Goal: Information Seeking & Learning: Learn about a topic

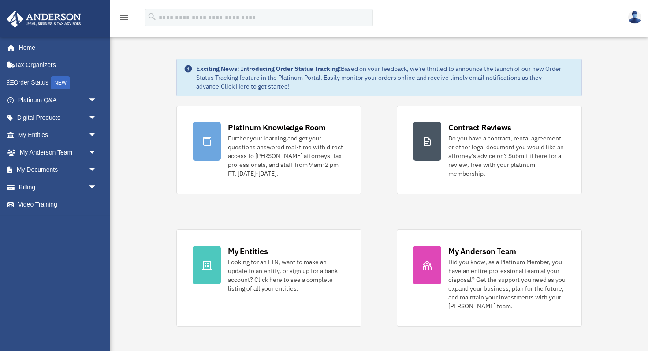
click at [152, 142] on div "Exciting News: Introducing Order Status Tracking! Based on your feedback, we're…" at bounding box center [379, 266] width 551 height 459
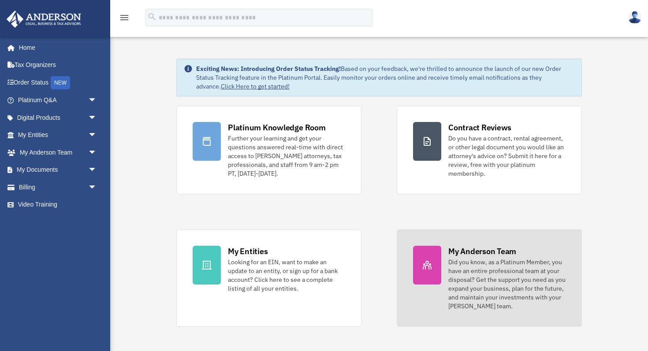
click at [455, 268] on div "Did you know, as a Platinum Member, you have an entire professional team at you…" at bounding box center [506, 284] width 117 height 53
click at [476, 283] on div "Did you know, as a Platinum Member, you have an entire professional team at you…" at bounding box center [506, 284] width 117 height 53
click at [422, 294] on link "My Anderson Team Did you know, as a Platinum Member, you have an entire profess…" at bounding box center [489, 278] width 185 height 97
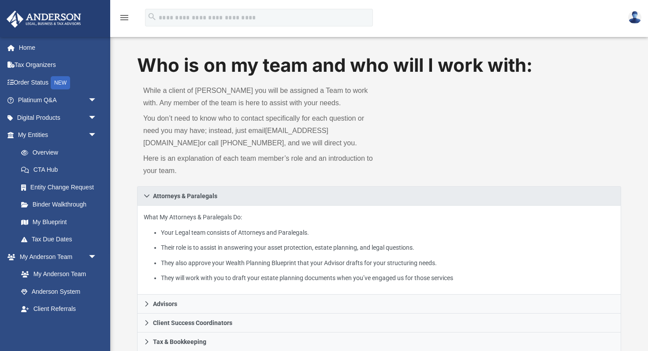
scroll to position [0, 0]
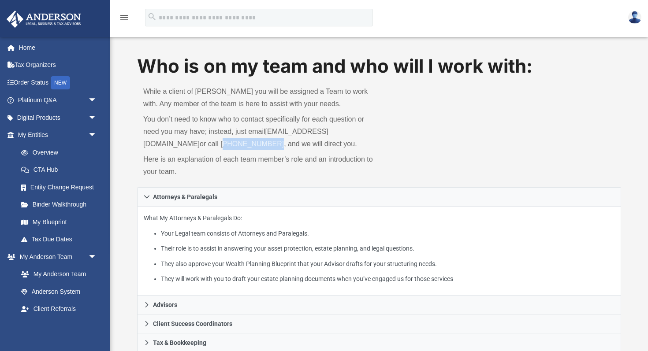
drag, startPoint x: 165, startPoint y: 145, endPoint x: 209, endPoint y: 148, distance: 44.2
click at [209, 148] on p "You don’t need to know who to contact specifically for each question or need yo…" at bounding box center [258, 131] width 230 height 37
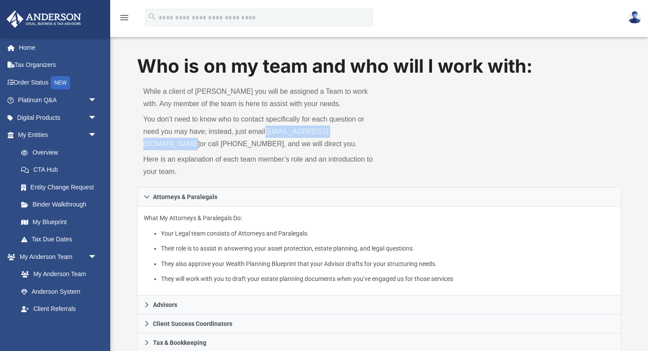
drag, startPoint x: 266, startPoint y: 131, endPoint x: 368, endPoint y: 137, distance: 102.0
click at [368, 137] on p "You don’t need to know who to contact specifically for each question or need yo…" at bounding box center [258, 131] width 230 height 37
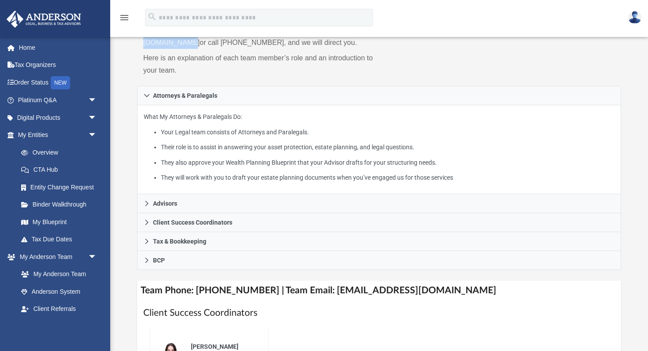
scroll to position [107, 0]
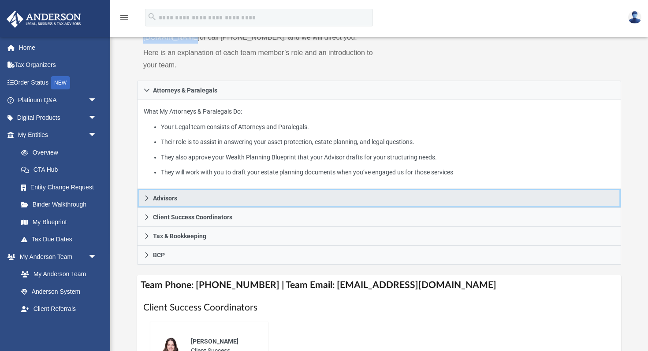
click at [146, 198] on icon at bounding box center [147, 198] width 6 height 6
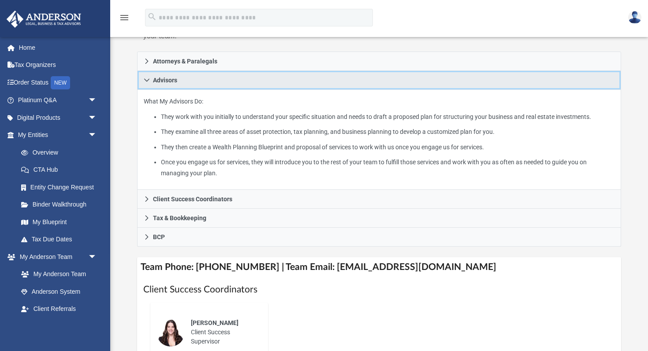
scroll to position [140, 0]
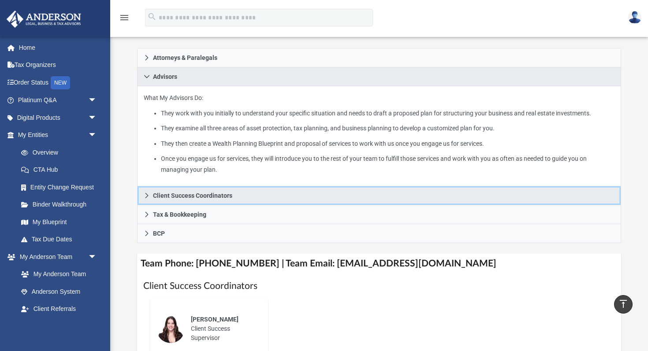
click at [243, 195] on link "Client Success Coordinators" at bounding box center [379, 196] width 484 height 19
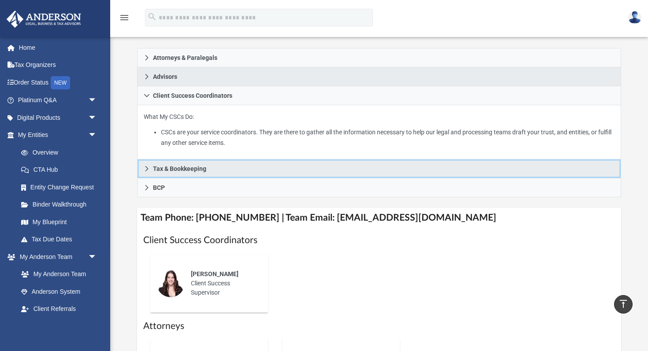
click at [192, 172] on link "Tax & Bookkeeping" at bounding box center [379, 169] width 484 height 19
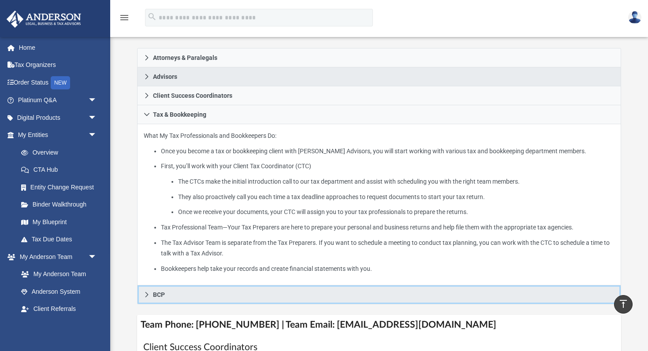
click at [192, 299] on link "BCP" at bounding box center [379, 295] width 484 height 19
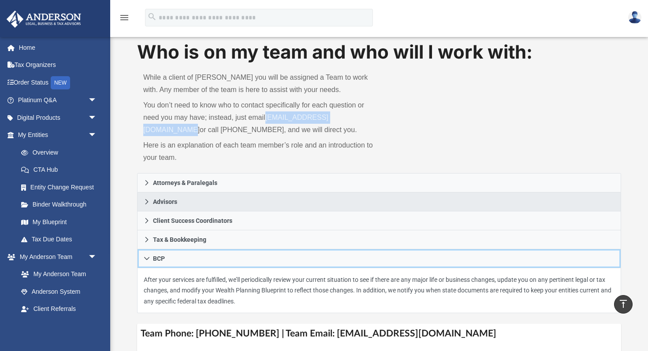
scroll to position [0, 0]
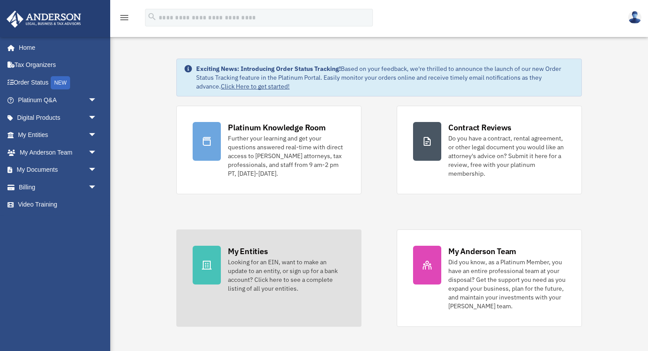
click at [266, 255] on div "My Entities" at bounding box center [248, 251] width 40 height 11
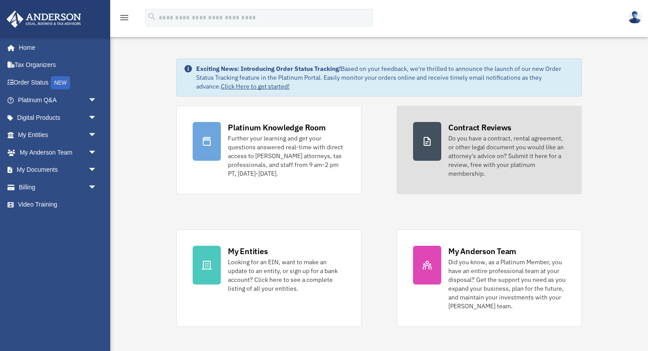
click at [471, 168] on div "Do you have a contract, rental agreement, or other legal document you would lik…" at bounding box center [506, 156] width 117 height 44
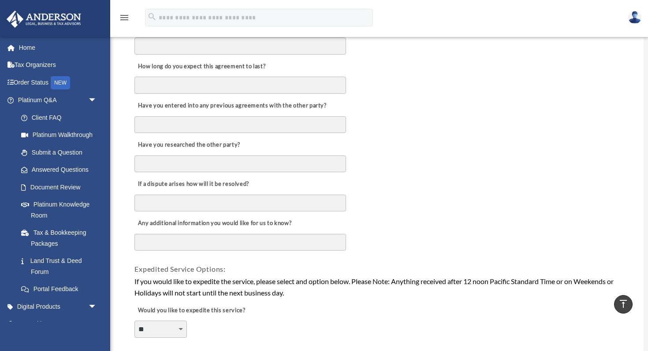
scroll to position [411, 0]
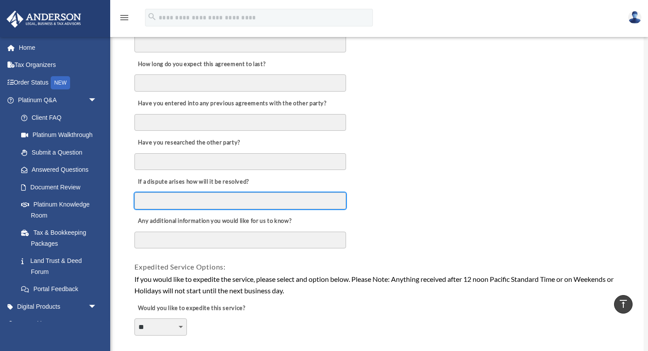
click at [248, 206] on input "If a dispute arises how will it be resolved?" at bounding box center [240, 201] width 212 height 17
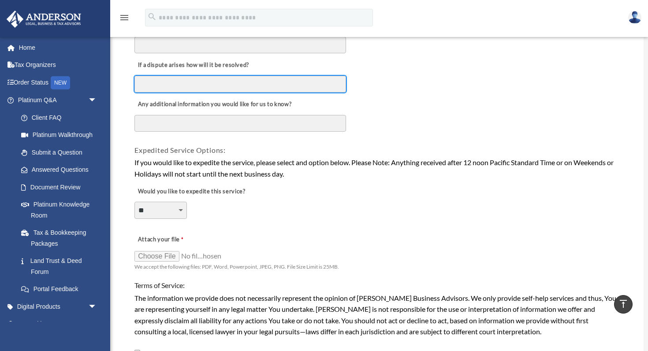
scroll to position [529, 0]
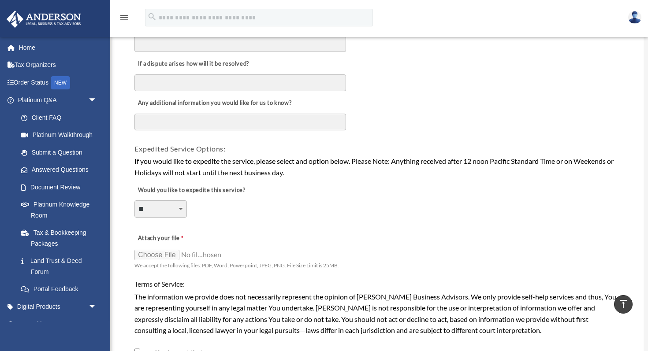
click at [183, 208] on select "**********" at bounding box center [160, 209] width 52 height 17
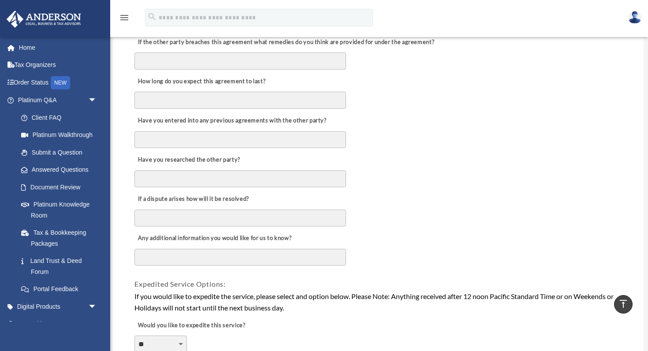
scroll to position [276, 0]
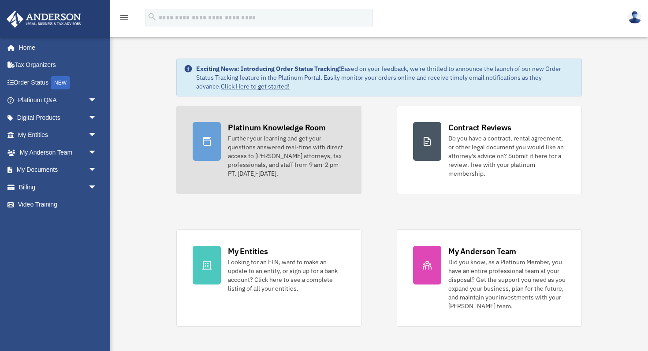
click at [267, 161] on div "Further your learning and get your questions answered real-time with direct acc…" at bounding box center [286, 156] width 117 height 44
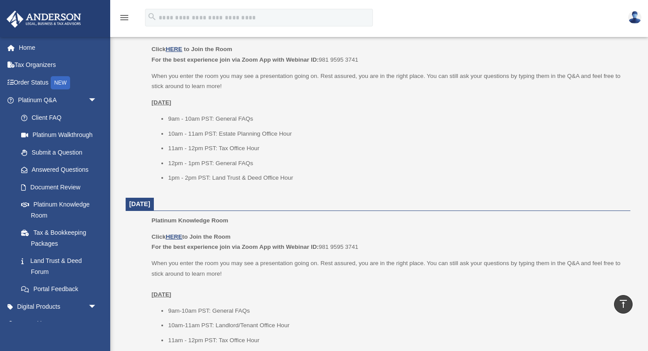
scroll to position [373, 0]
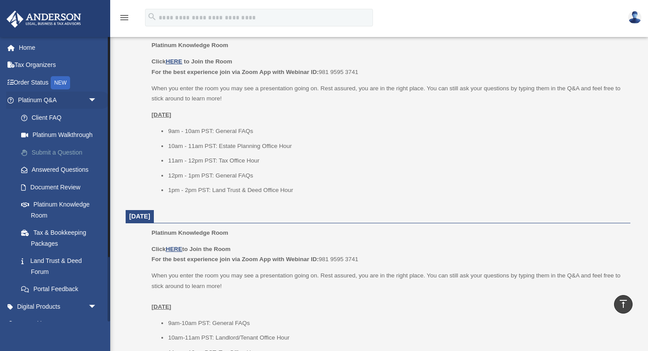
click at [56, 157] on link "Submit a Question" at bounding box center [61, 153] width 98 height 18
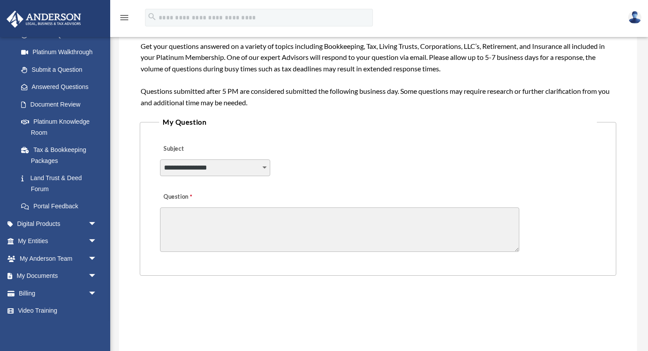
scroll to position [150, 0]
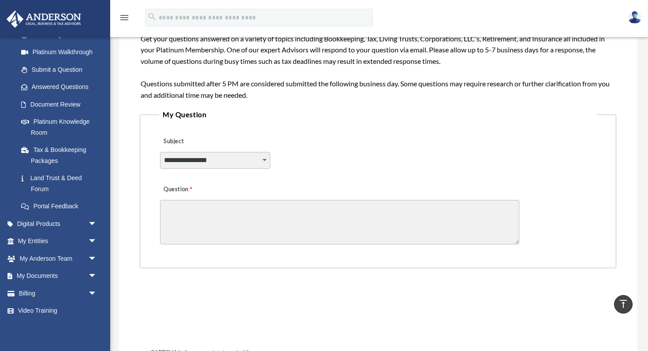
click at [267, 163] on select "**********" at bounding box center [215, 160] width 110 height 17
click at [359, 238] on textarea "Question" at bounding box center [339, 222] width 359 height 45
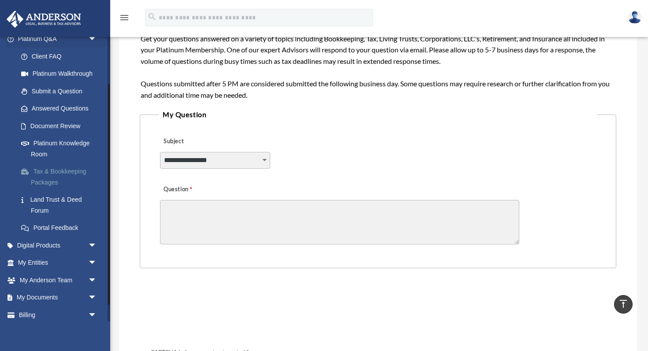
scroll to position [53, 0]
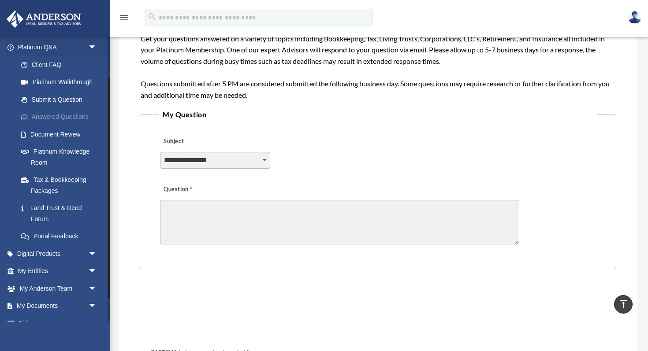
click at [65, 118] on link "Answered Questions" at bounding box center [61, 117] width 98 height 18
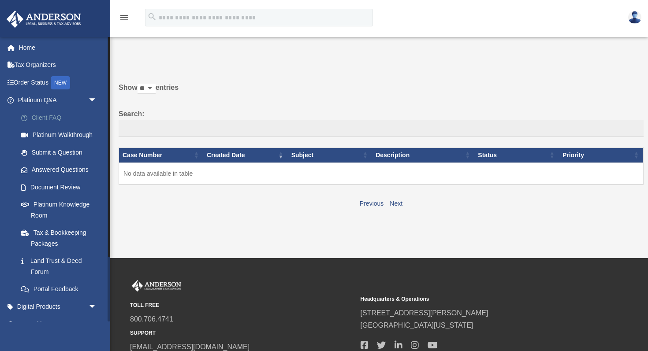
click at [47, 120] on link "Client FAQ" at bounding box center [61, 118] width 98 height 18
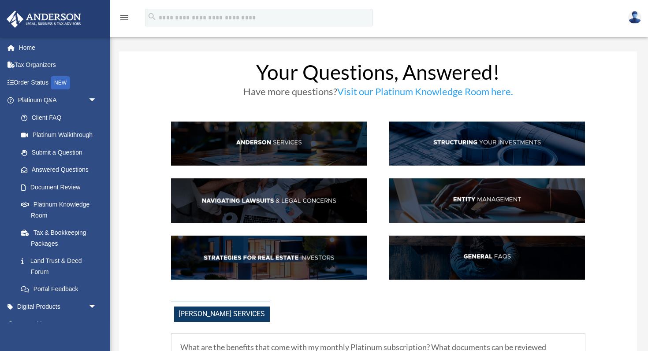
click at [291, 199] on img at bounding box center [269, 201] width 196 height 45
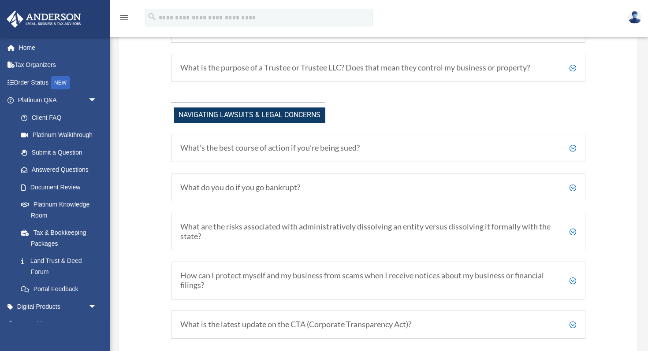
scroll to position [704, 0]
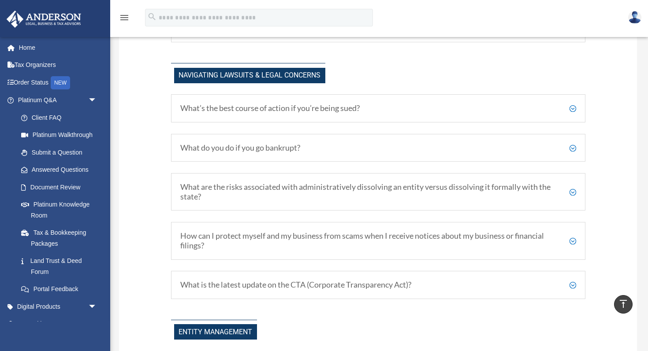
click at [573, 104] on h5 "What’s the best course of action if you’re being sued?" at bounding box center [378, 109] width 396 height 10
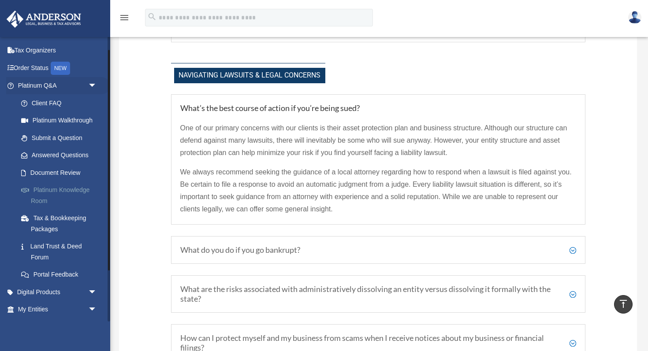
scroll to position [19, 0]
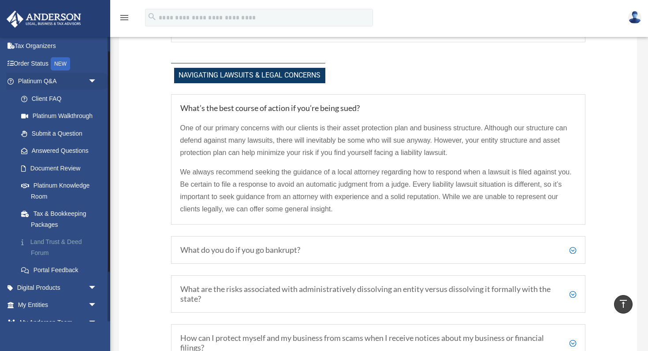
click at [37, 245] on link "Land Trust & Deed Forum" at bounding box center [61, 248] width 98 height 28
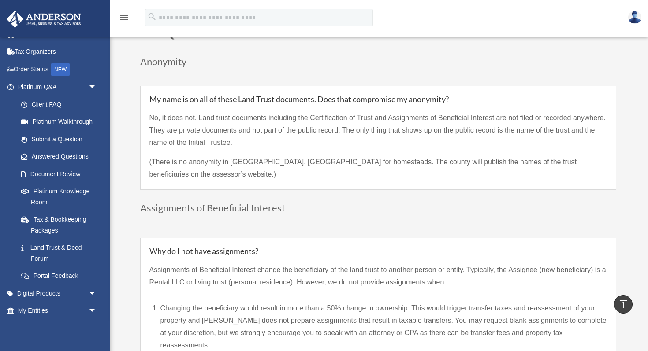
scroll to position [587, 0]
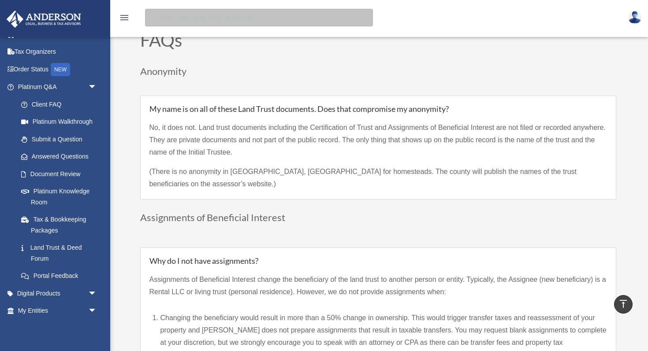
click at [242, 20] on input "search" at bounding box center [259, 18] width 228 height 18
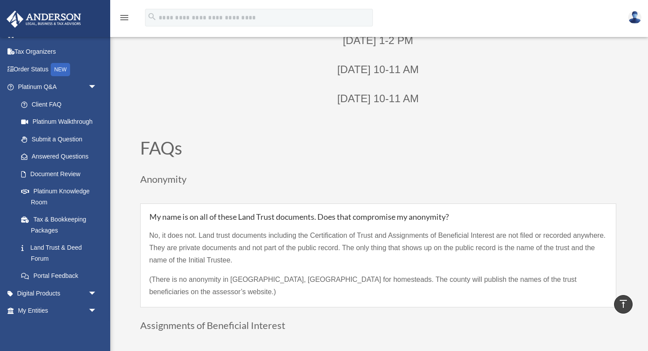
scroll to position [403, 0]
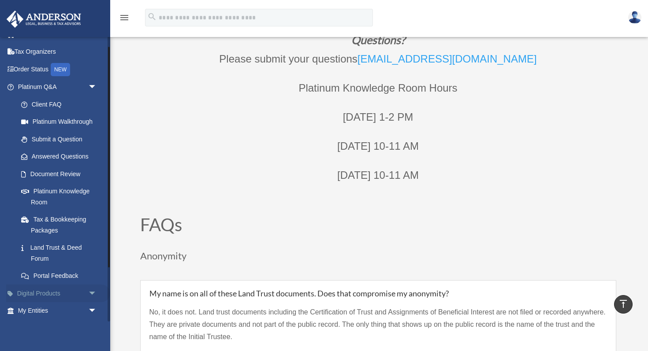
click at [93, 293] on span "arrow_drop_down" at bounding box center [97, 294] width 18 height 18
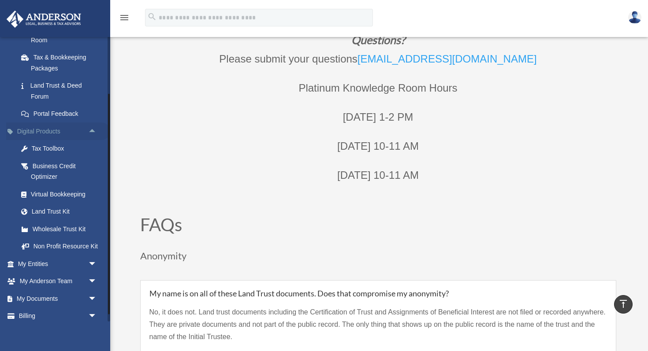
scroll to position [178, 0]
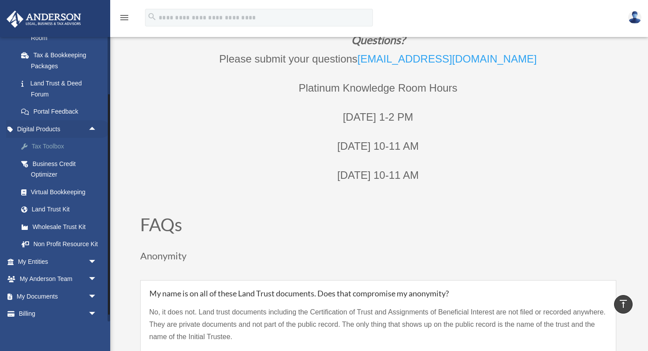
click at [58, 150] on div "Tax Toolbox" at bounding box center [65, 146] width 68 height 11
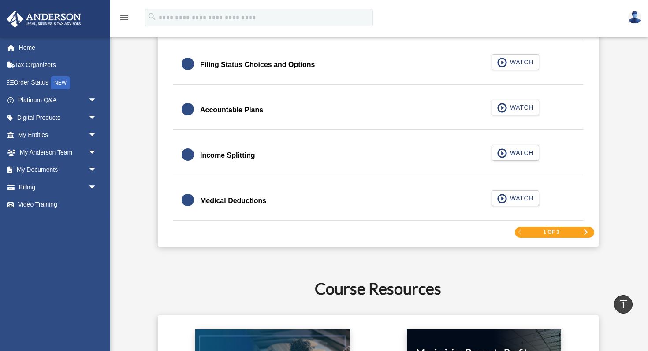
scroll to position [1385, 0]
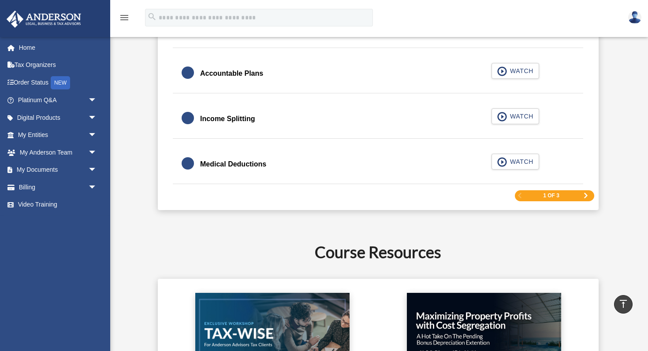
click at [589, 193] on span "Next Page" at bounding box center [585, 195] width 5 height 5
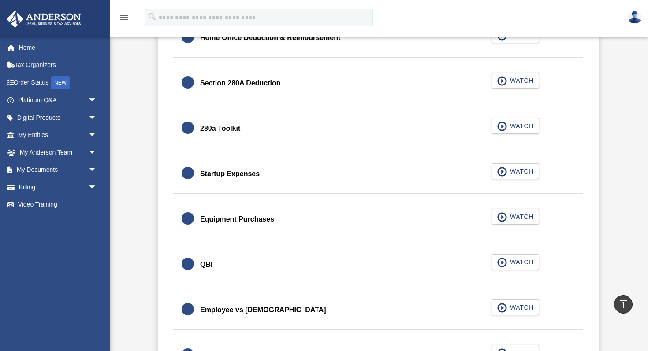
scroll to position [1079, 0]
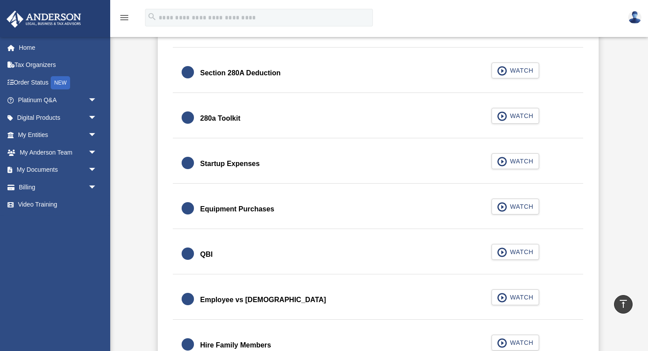
click at [246, 75] on div "Section 280A Deduction" at bounding box center [240, 73] width 81 height 12
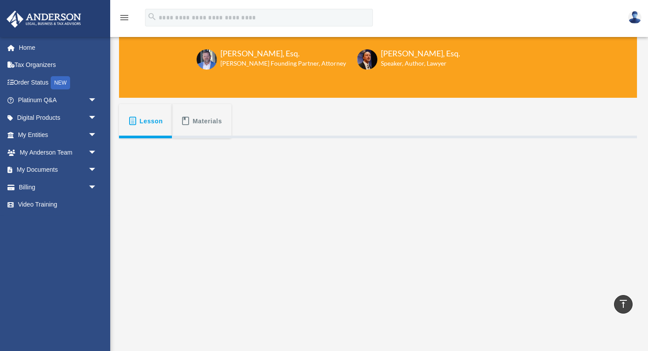
scroll to position [70, 0]
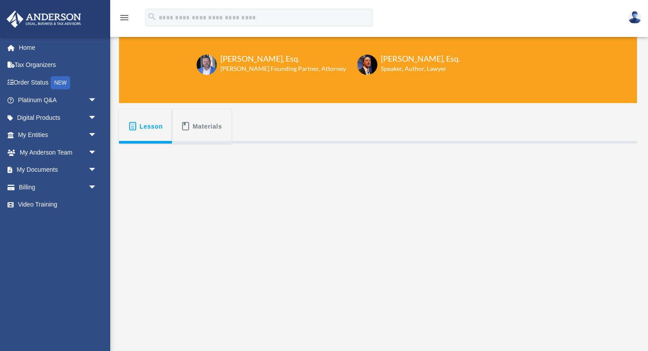
click at [206, 122] on span "Materials" at bounding box center [208, 127] width 30 height 16
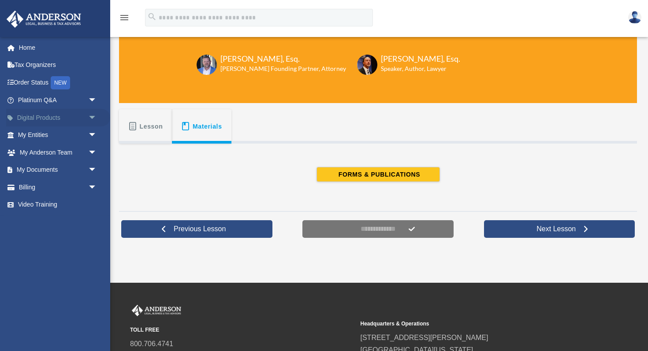
click at [91, 116] on span "arrow_drop_down" at bounding box center [97, 118] width 18 height 18
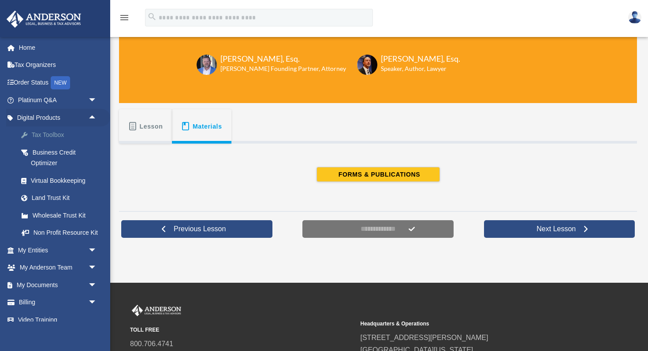
click at [58, 134] on div "Tax Toolbox" at bounding box center [65, 135] width 68 height 11
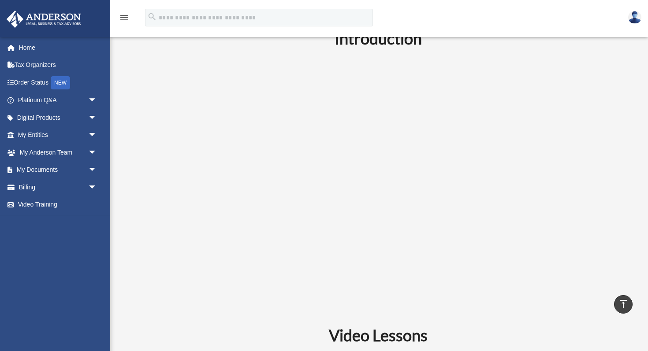
scroll to position [235, 0]
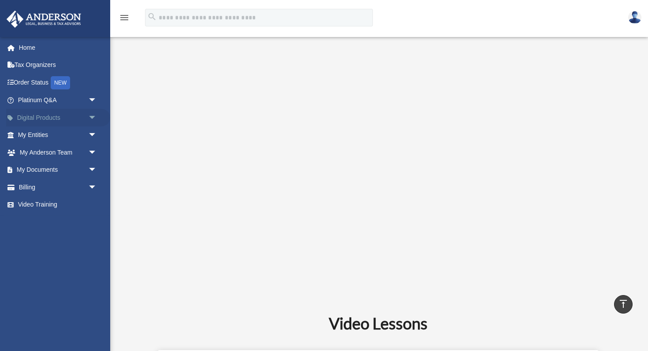
click at [91, 122] on span "arrow_drop_down" at bounding box center [97, 118] width 18 height 18
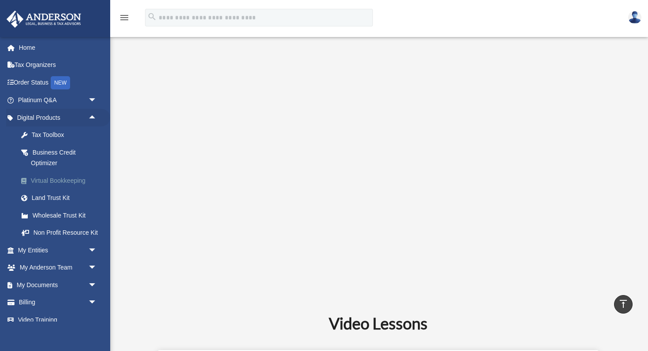
click at [55, 184] on div "Virtual Bookkeeping" at bounding box center [65, 181] width 68 height 11
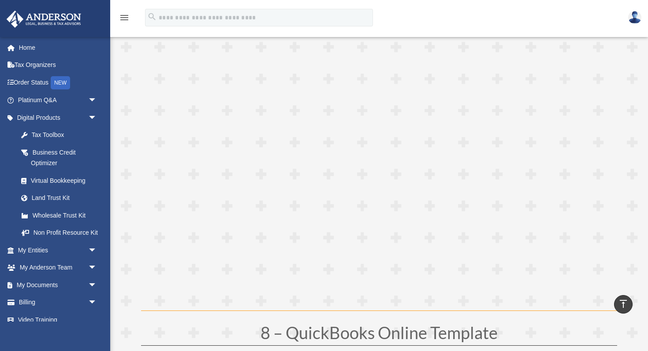
scroll to position [2040, 0]
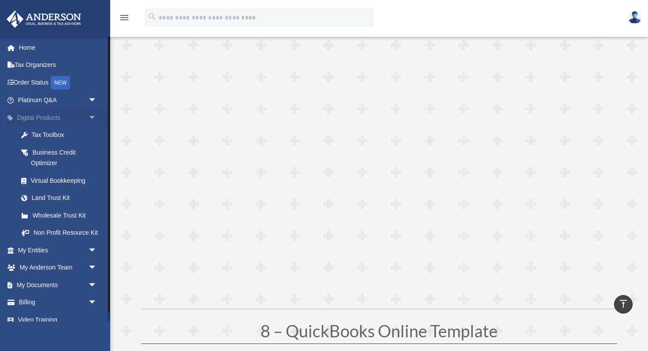
click at [92, 118] on span "arrow_drop_down" at bounding box center [97, 118] width 18 height 18
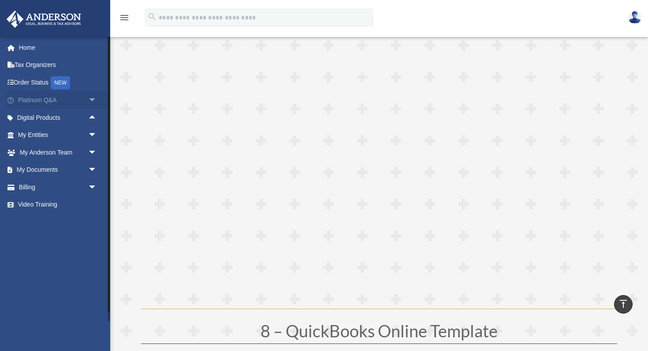
click at [94, 104] on span "arrow_drop_down" at bounding box center [97, 101] width 18 height 18
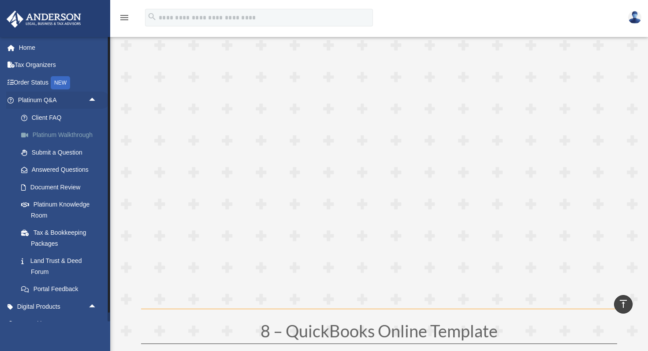
click at [67, 131] on link "Platinum Walkthrough" at bounding box center [61, 136] width 98 height 18
click at [67, 135] on link "Platinum Walkthrough" at bounding box center [61, 136] width 98 height 18
